Goal: Task Accomplishment & Management: Manage account settings

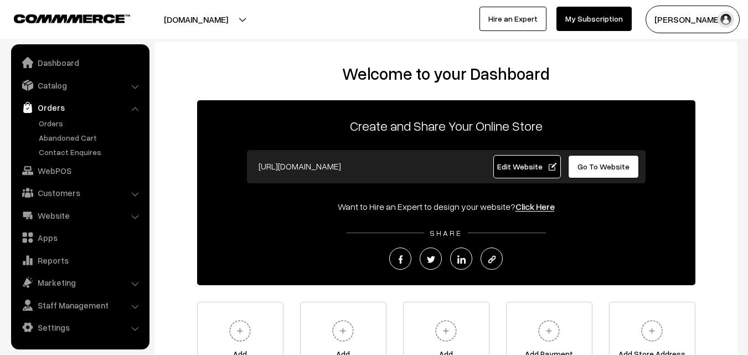
click at [55, 121] on link "Orders" at bounding box center [91, 123] width 110 height 12
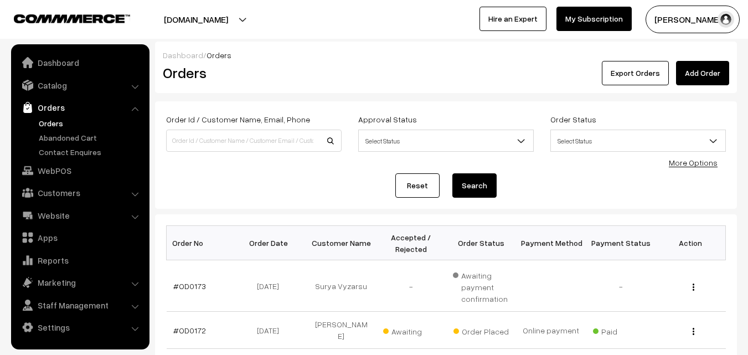
scroll to position [55, 0]
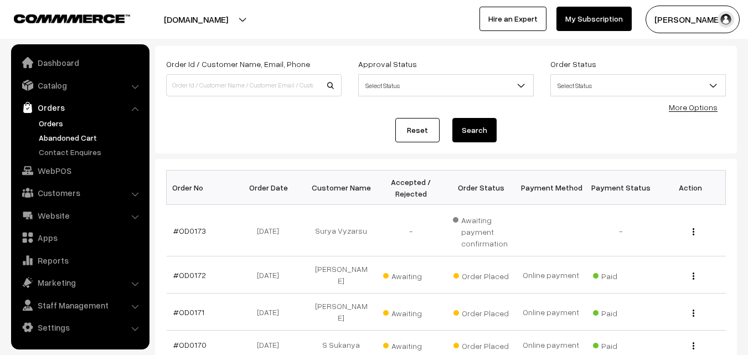
click at [59, 137] on link "Abandoned Cart" at bounding box center [91, 138] width 110 height 12
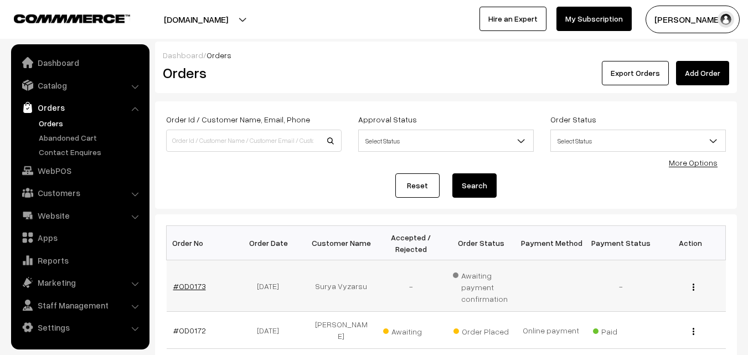
click at [193, 285] on link "#OD0173" at bounding box center [189, 285] width 33 height 9
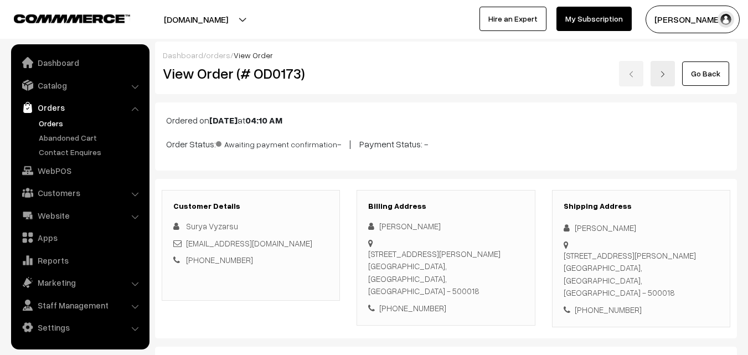
scroll to position [166, 0]
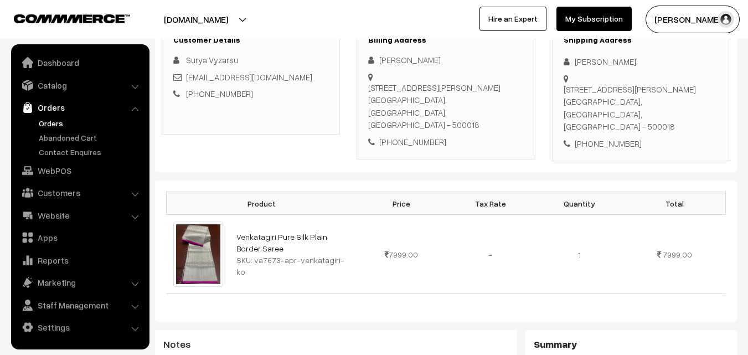
click at [345, 254] on div "SKU: va7673-apr-venkatagiri-ko" at bounding box center [294, 265] width 114 height 23
drag, startPoint x: 253, startPoint y: 254, endPoint x: 339, endPoint y: 256, distance: 86.4
click at [339, 256] on div "SKU: va7673-apr-venkatagiri-ko" at bounding box center [294, 265] width 114 height 23
copy div "va7673-apr-venkatagiri-ko"
click at [53, 89] on link "Catalog" at bounding box center [80, 85] width 132 height 20
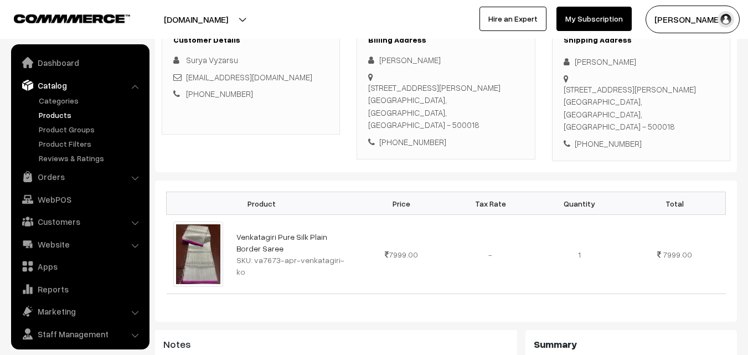
click at [58, 112] on link "Products" at bounding box center [91, 115] width 110 height 12
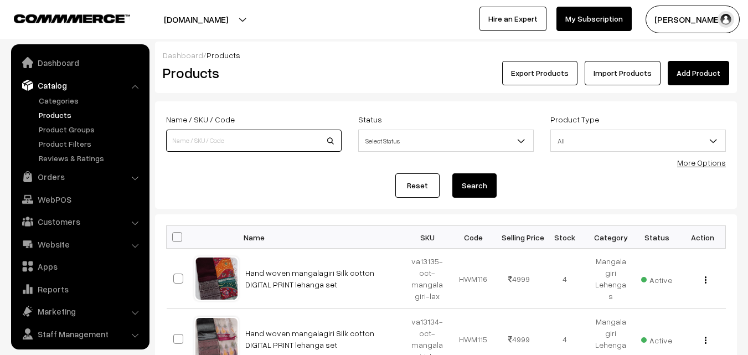
scroll to position [28, 0]
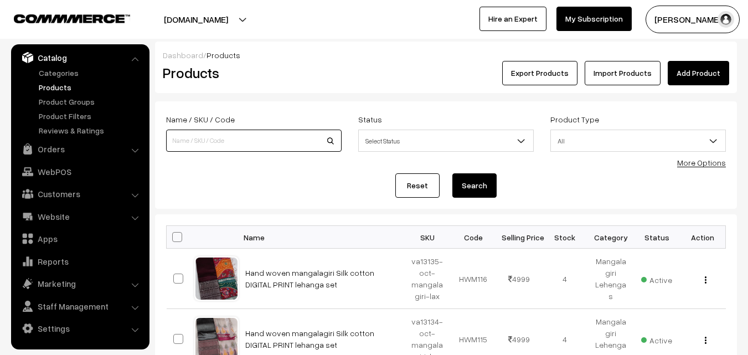
paste input "va7673-apr-venkatagiri-ko"
type input "va7673-apr-venkatagiri-ko"
click at [477, 187] on button "Search" at bounding box center [475, 185] width 44 height 24
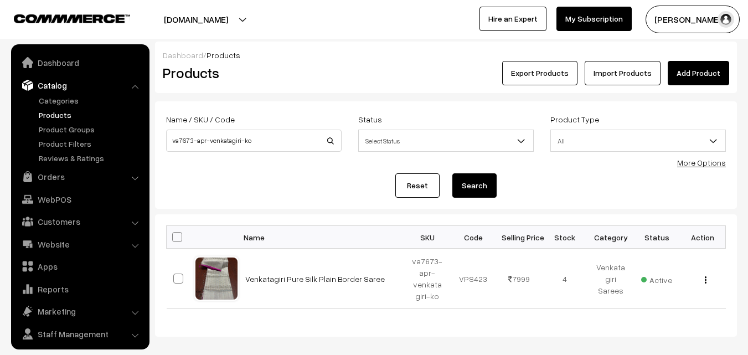
scroll to position [28, 0]
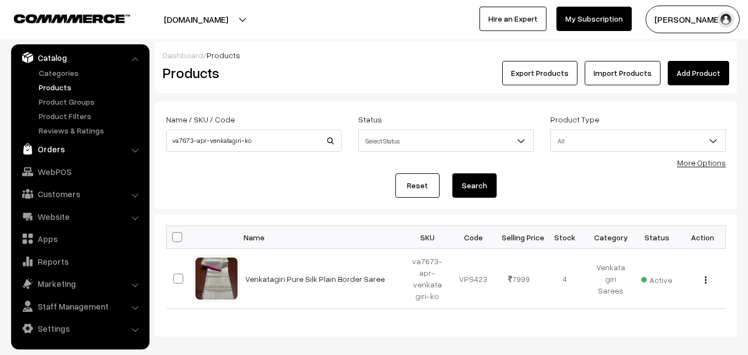
click at [58, 148] on link "Orders" at bounding box center [80, 149] width 132 height 20
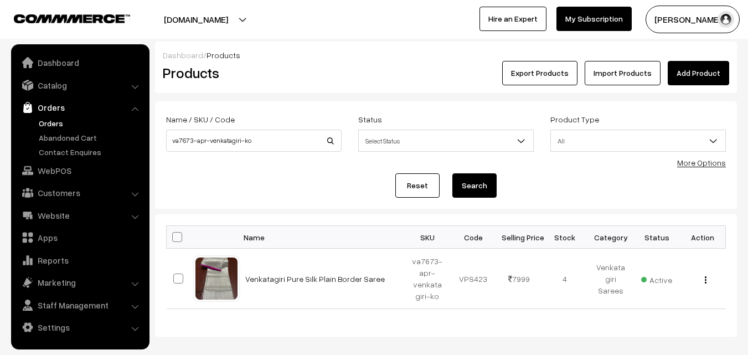
click at [52, 124] on link "Orders" at bounding box center [91, 123] width 110 height 12
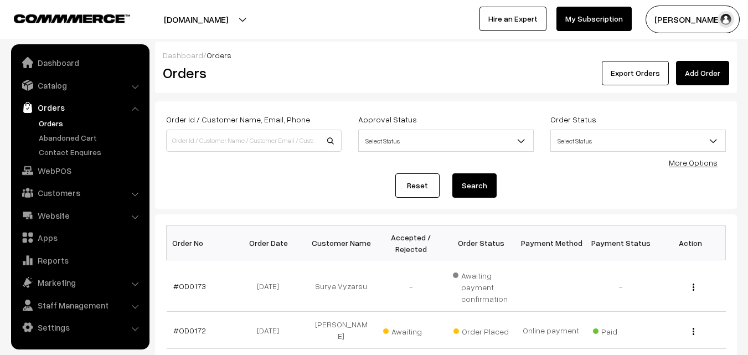
scroll to position [111, 0]
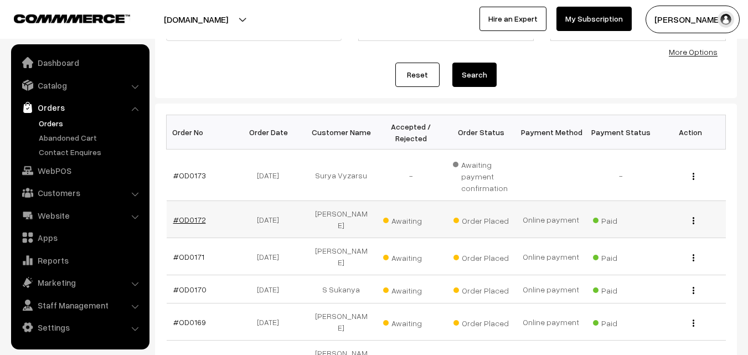
click at [189, 215] on link "#OD0172" at bounding box center [189, 219] width 33 height 9
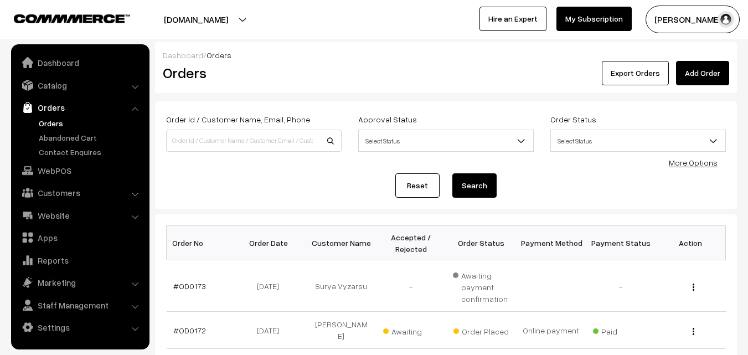
scroll to position [111, 0]
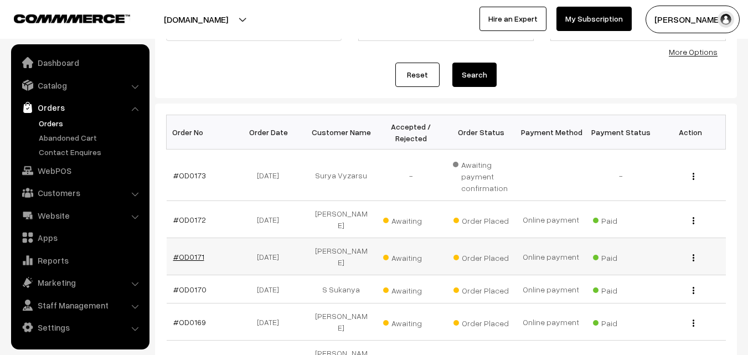
click at [191, 252] on link "#OD0171" at bounding box center [188, 256] width 31 height 9
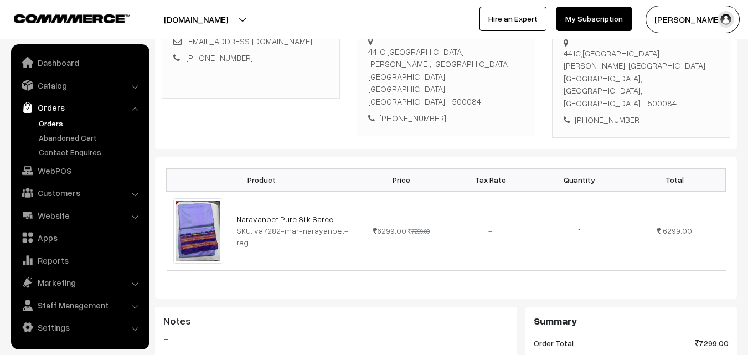
scroll to position [222, 0]
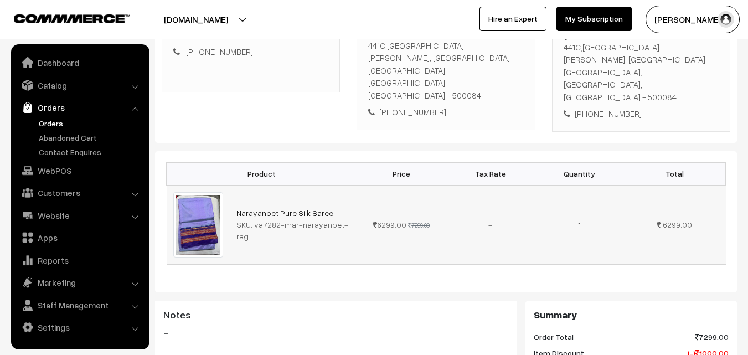
drag, startPoint x: 253, startPoint y: 208, endPoint x: 306, endPoint y: 178, distance: 60.7
click at [262, 219] on div "SKU: va7282-mar-narayanpet-rag" at bounding box center [294, 230] width 114 height 23
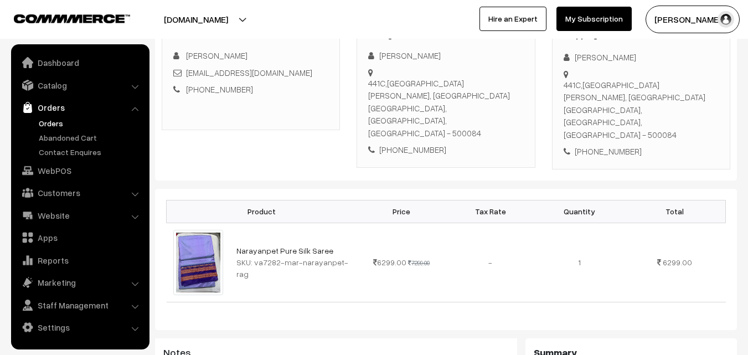
scroll to position [166, 0]
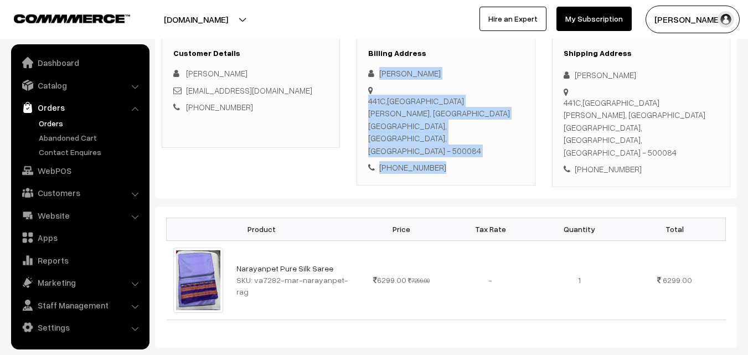
drag, startPoint x: 379, startPoint y: 71, endPoint x: 445, endPoint y: 152, distance: 103.9
click at [445, 152] on div "Billing Address Amarapali Leburu 441C,First Floor,Raghavendra Colony, Kondapur …" at bounding box center [446, 111] width 178 height 148
copy div "Amarapali Leburu 441C,First Floor,Raghavendra Colony, Kondapur Hyderabad, Telan…"
click at [71, 138] on link "Abandoned Cart" at bounding box center [91, 138] width 110 height 12
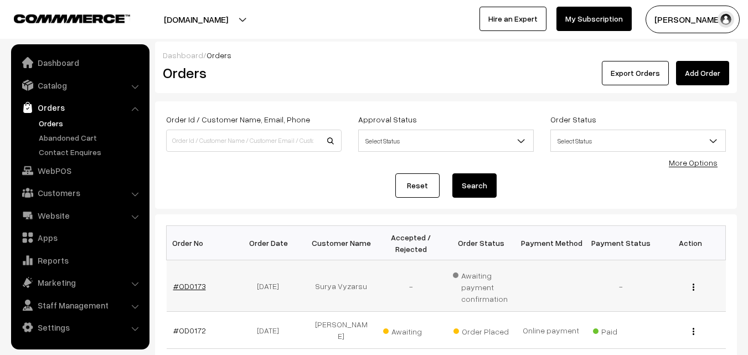
click at [196, 285] on link "#OD0173" at bounding box center [189, 285] width 33 height 9
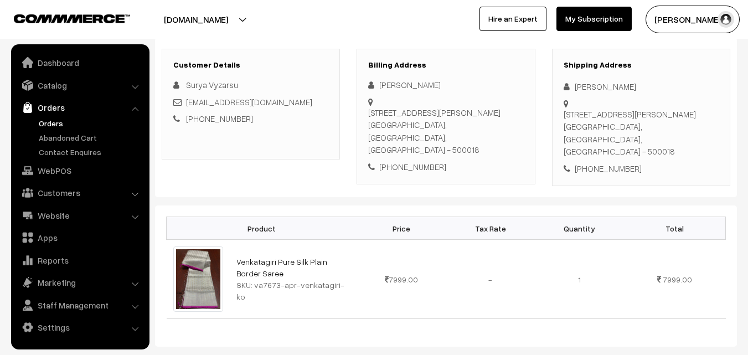
scroll to position [166, 0]
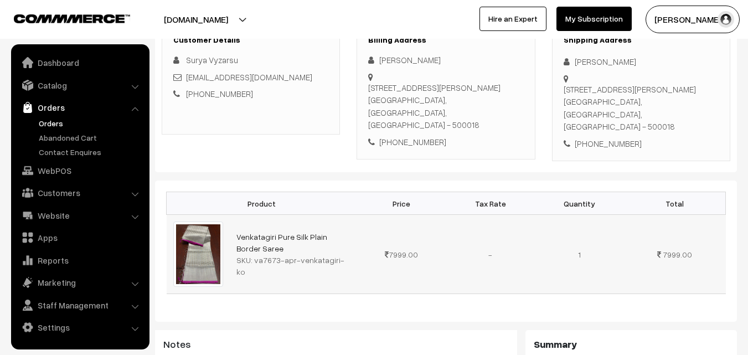
drag, startPoint x: 254, startPoint y: 253, endPoint x: 344, endPoint y: 251, distance: 90.3
click at [344, 254] on div "SKU: va7673-apr-venkatagiri-ko" at bounding box center [294, 265] width 114 height 23
copy div "va7673-apr-venkatagiri-ko"
click at [55, 87] on link "Catalog" at bounding box center [80, 85] width 132 height 20
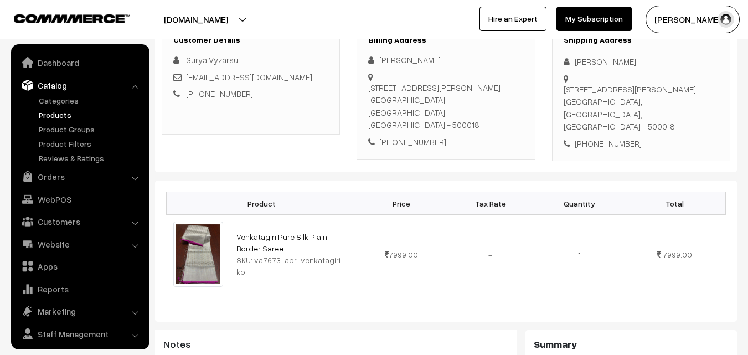
click at [56, 111] on link "Products" at bounding box center [91, 115] width 110 height 12
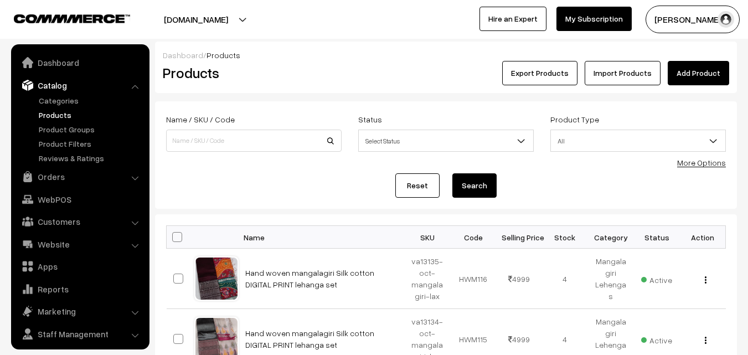
scroll to position [28, 0]
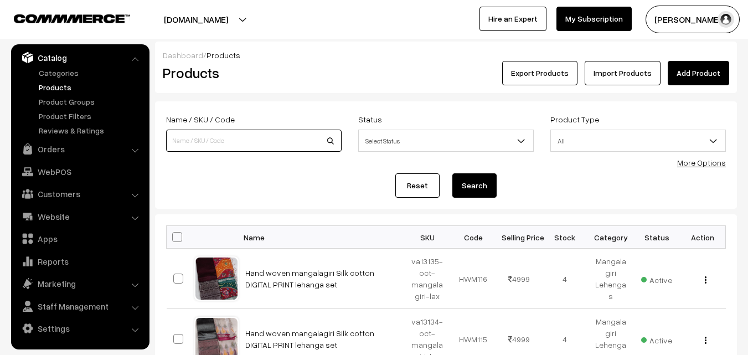
paste input "va7673-apr-venkatagiri-ko"
type input "va7673-apr-venkatagiri-ko"
click at [461, 187] on button "Search" at bounding box center [475, 185] width 44 height 24
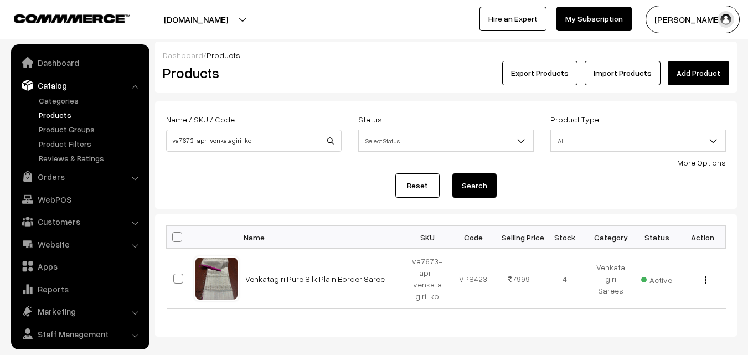
scroll to position [28, 0]
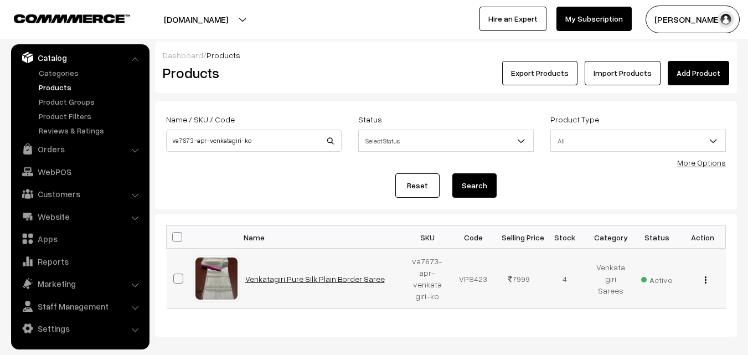
click at [287, 276] on link "Venkatagiri Pure Silk Plain Border Saree" at bounding box center [315, 278] width 140 height 9
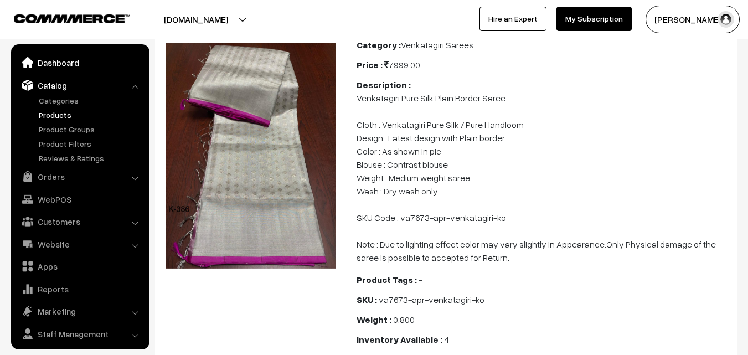
click at [67, 63] on link "Dashboard" at bounding box center [80, 63] width 132 height 20
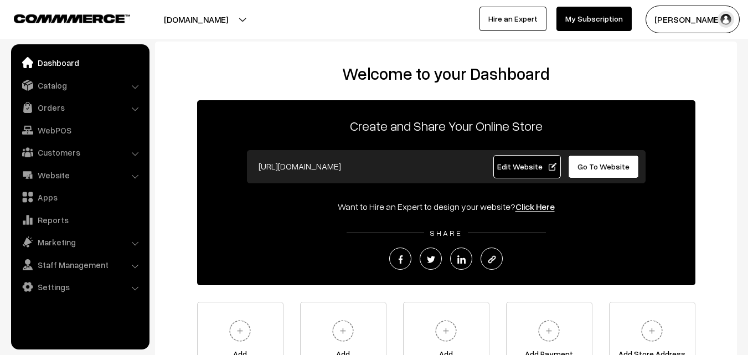
click at [58, 110] on link "Orders" at bounding box center [80, 107] width 132 height 20
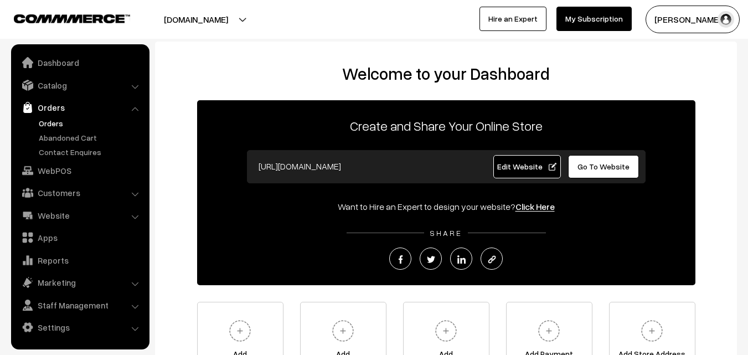
click at [58, 121] on link "Orders" at bounding box center [91, 123] width 110 height 12
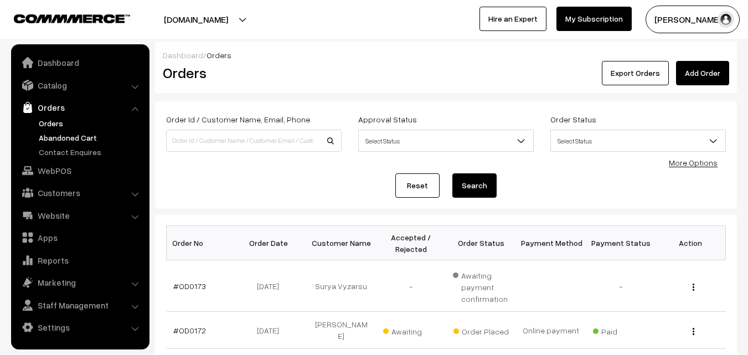
click at [66, 140] on link "Abandoned Cart" at bounding box center [91, 138] width 110 height 12
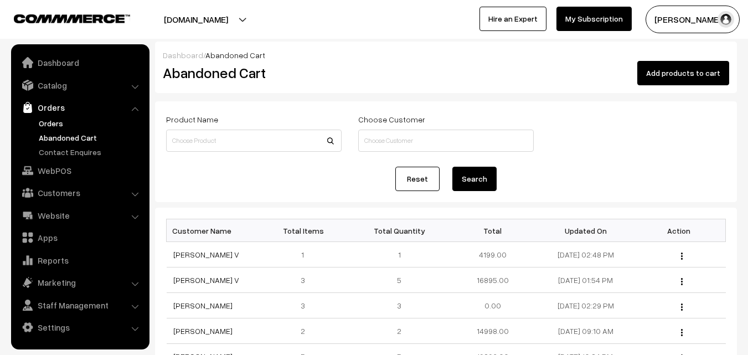
click at [51, 122] on link "Orders" at bounding box center [91, 123] width 110 height 12
